Goal: Check status: Check status

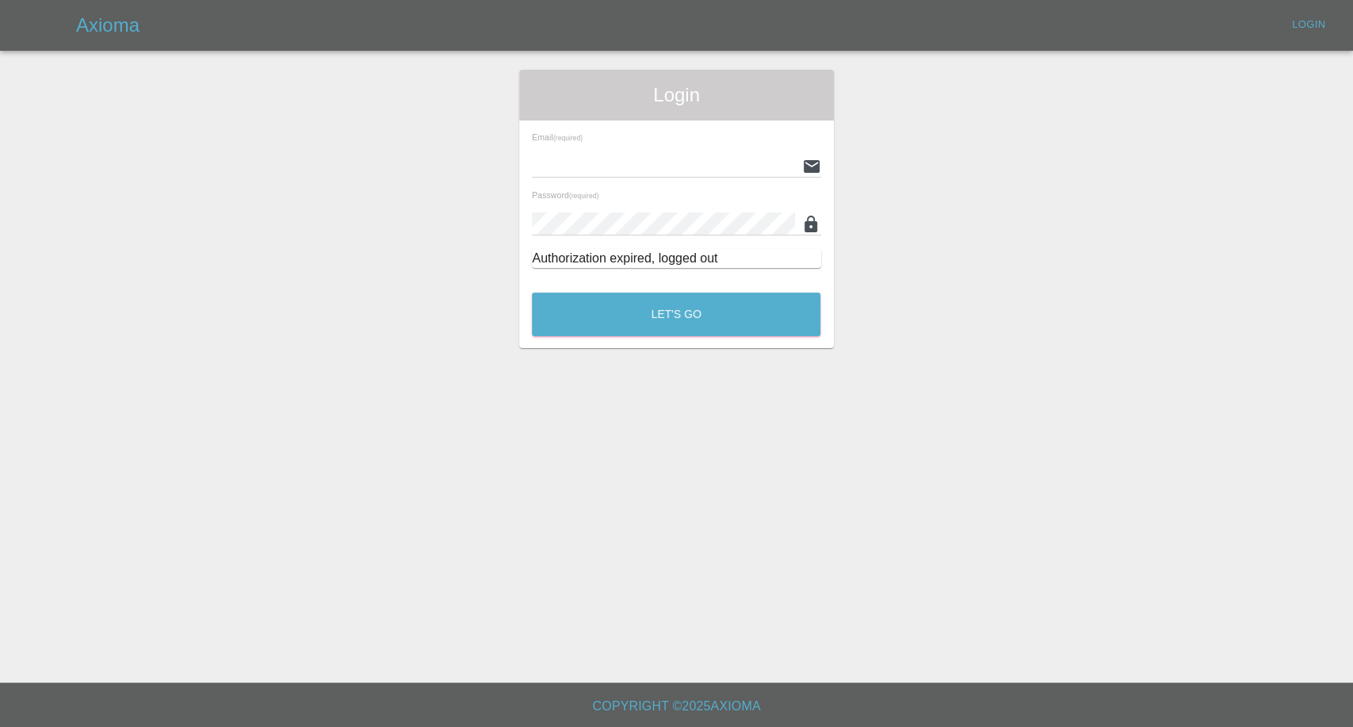
type input "[EMAIL_ADDRESS][DOMAIN_NAME]"
click at [628, 342] on div "Login Email (required) [EMAIL_ADDRESS][DOMAIN_NAME] Password (required) Authori…" at bounding box center [676, 209] width 314 height 278
click at [653, 313] on button "Let's Go" at bounding box center [676, 315] width 289 height 44
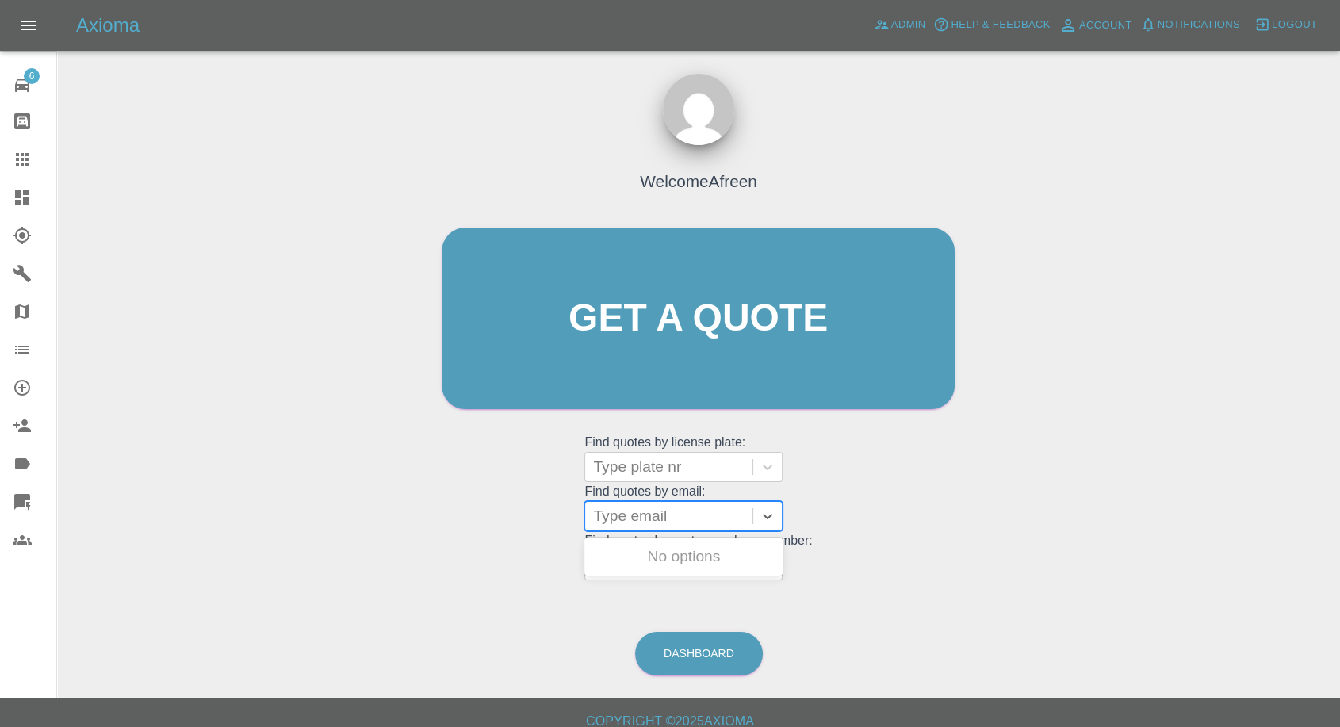
click at [625, 518] on div at bounding box center [668, 516] width 151 height 22
paste input "[EMAIL_ADDRESS][DOMAIN_NAME]"
type input "[EMAIL_ADDRESS][DOMAIN_NAME]"
click at [672, 553] on div "CE70OUA, Archived" at bounding box center [683, 557] width 198 height 32
